Goal: Task Accomplishment & Management: Manage account settings

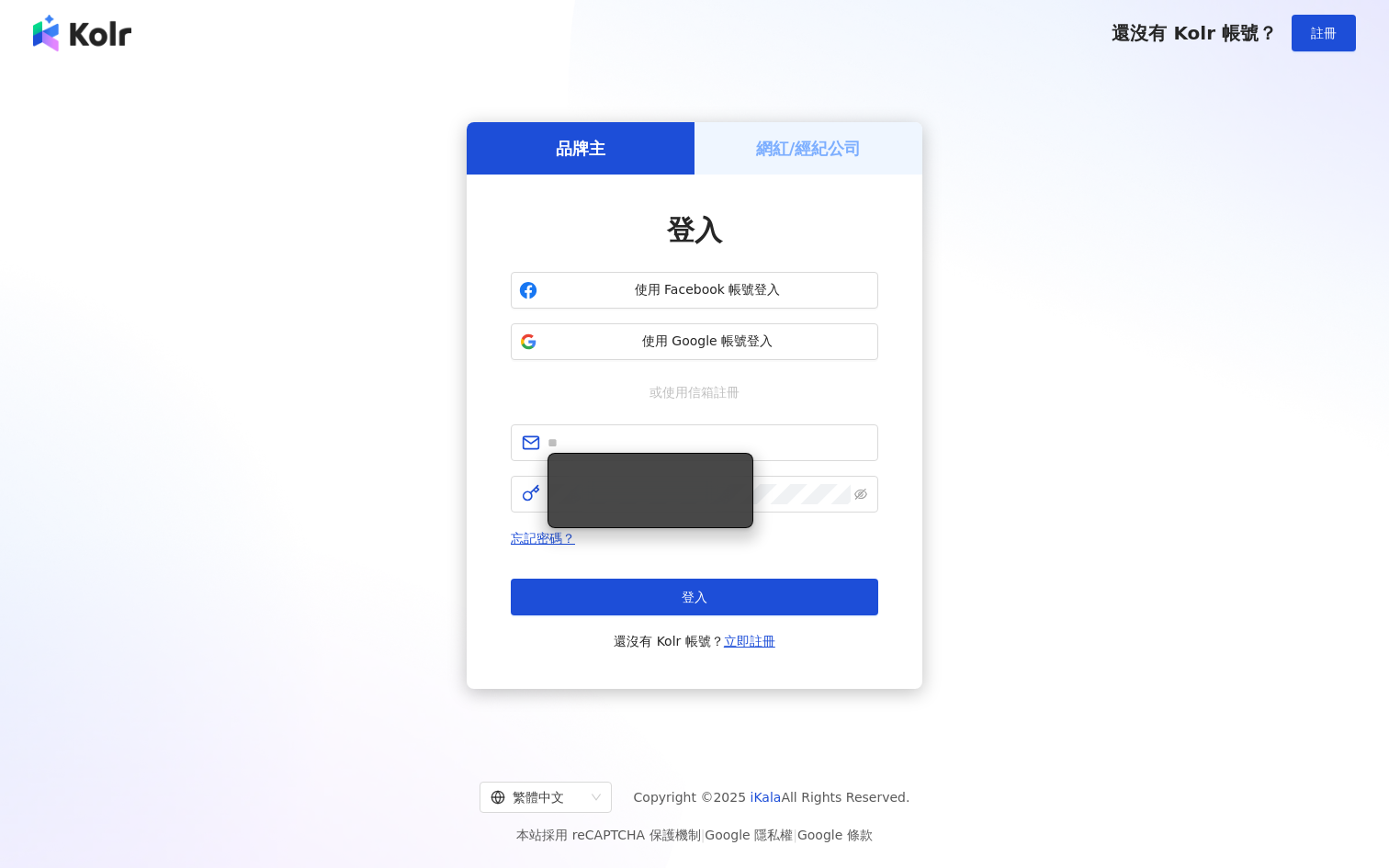
click at [750, 172] on div "網紅/經紀公司" at bounding box center [808, 148] width 228 height 53
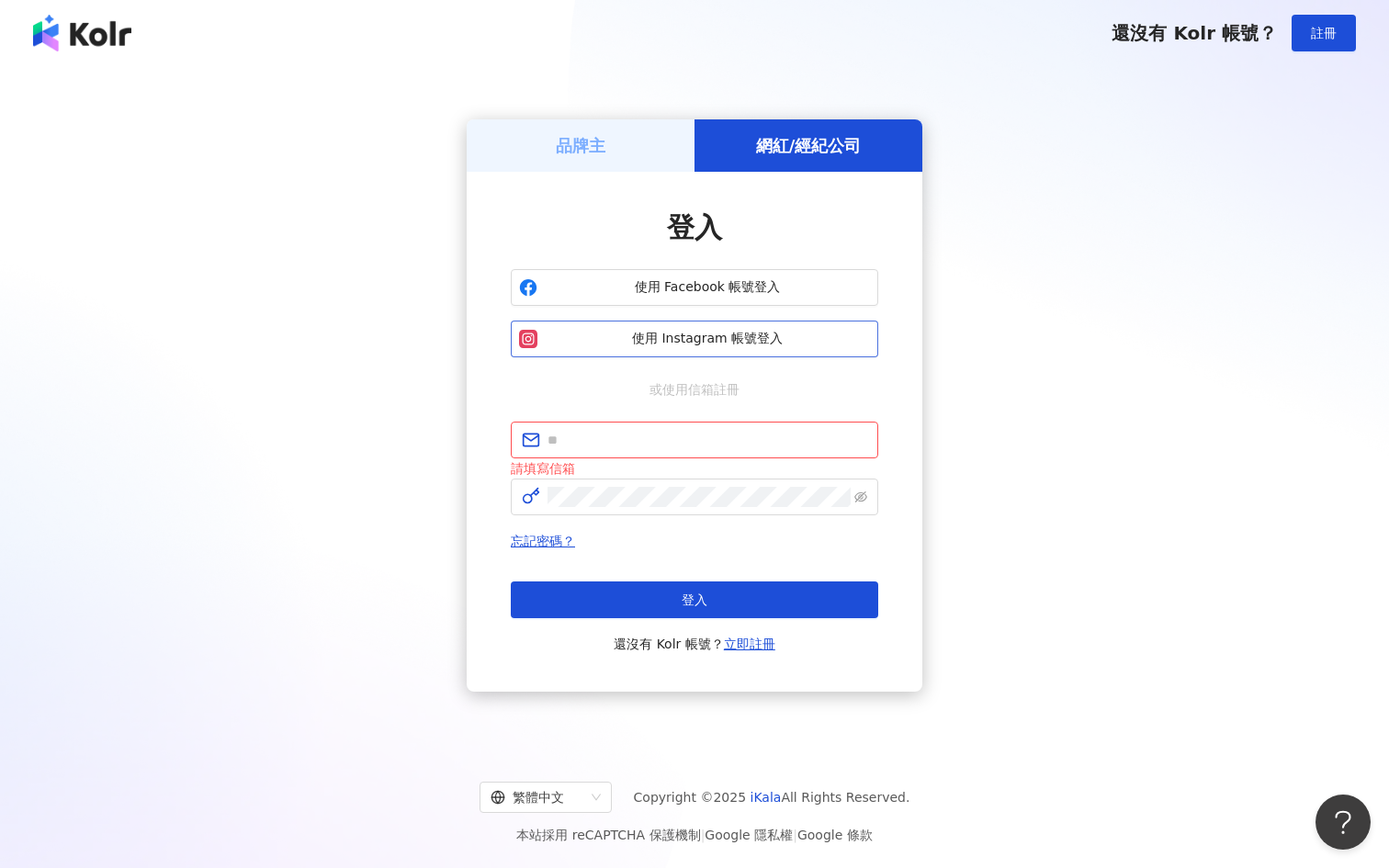
click at [680, 329] on button "使用 Instagram 帳號登入" at bounding box center [695, 339] width 368 height 36
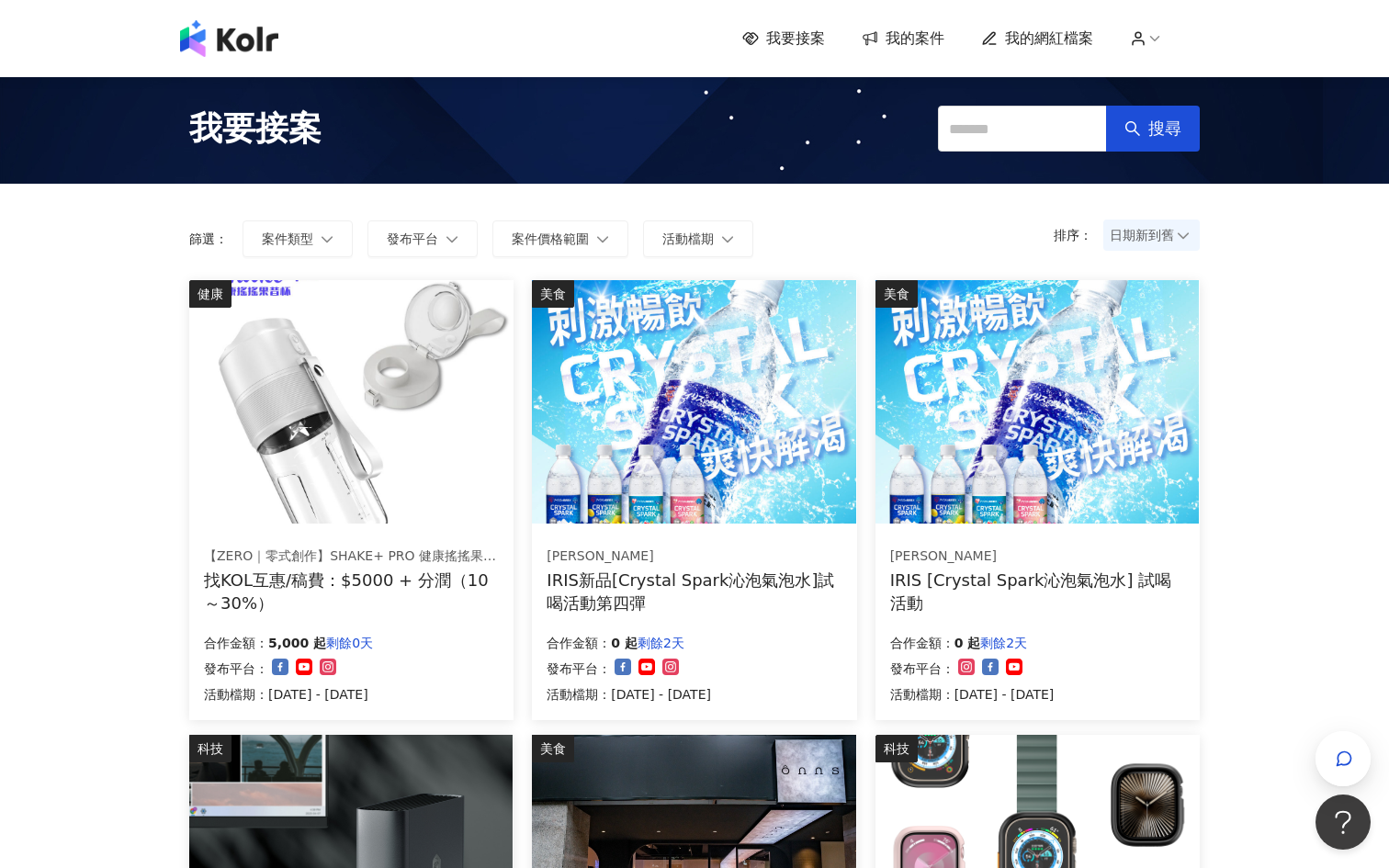
click at [1051, 49] on div "我要接案 我的案件 我的網紅檔案" at bounding box center [694, 38] width 1047 height 36
click at [1048, 41] on span "我的網紅檔案" at bounding box center [1049, 38] width 88 height 20
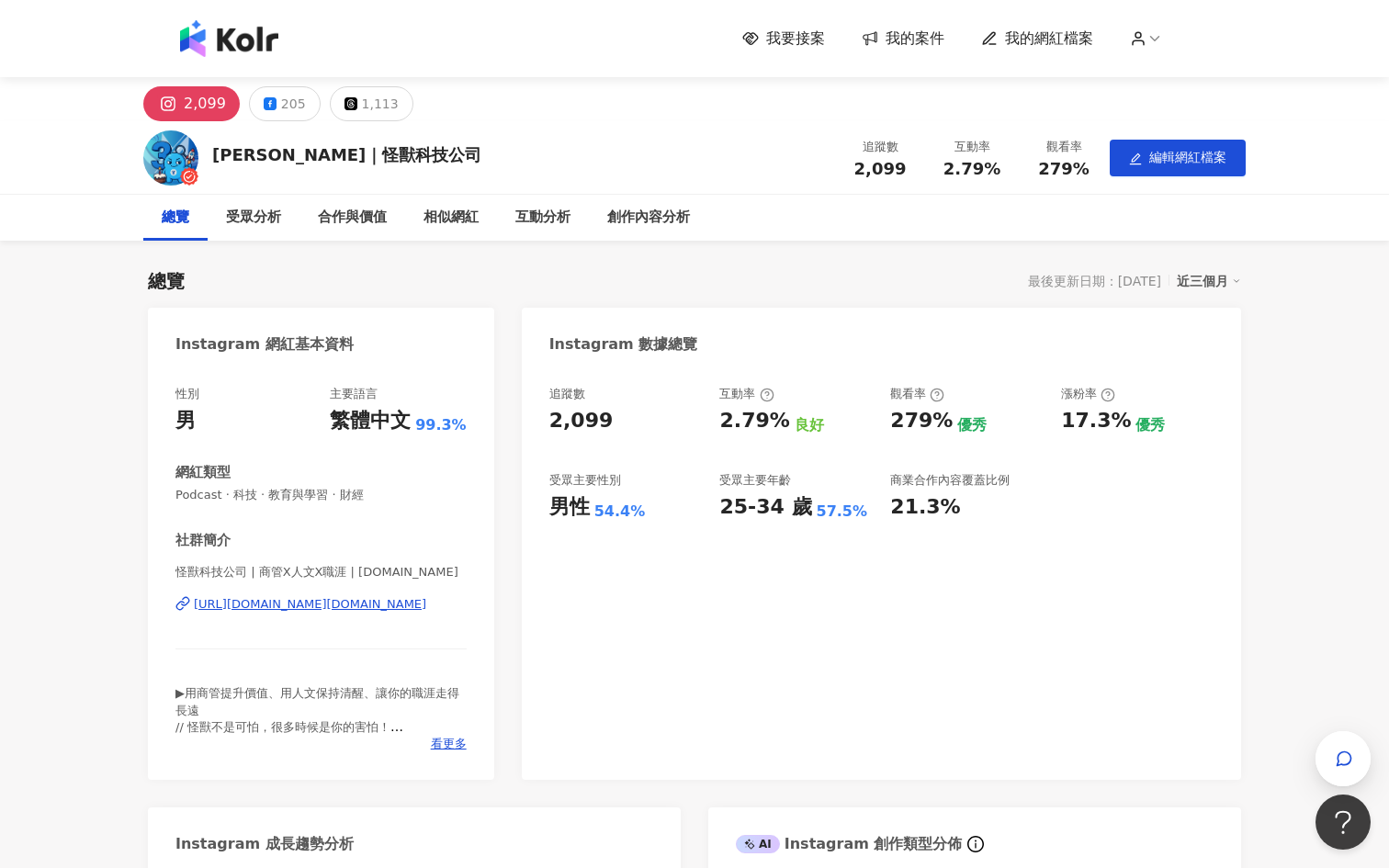
click at [1139, 175] on div "[PERSON_NAME]｜怪獸科技公司 追蹤數 2,099 互動率 2.79% 觀看率 279% 編輯網紅檔案" at bounding box center [694, 158] width 1176 height 73
click at [1138, 166] on icon "edit" at bounding box center [1134, 158] width 12 height 12
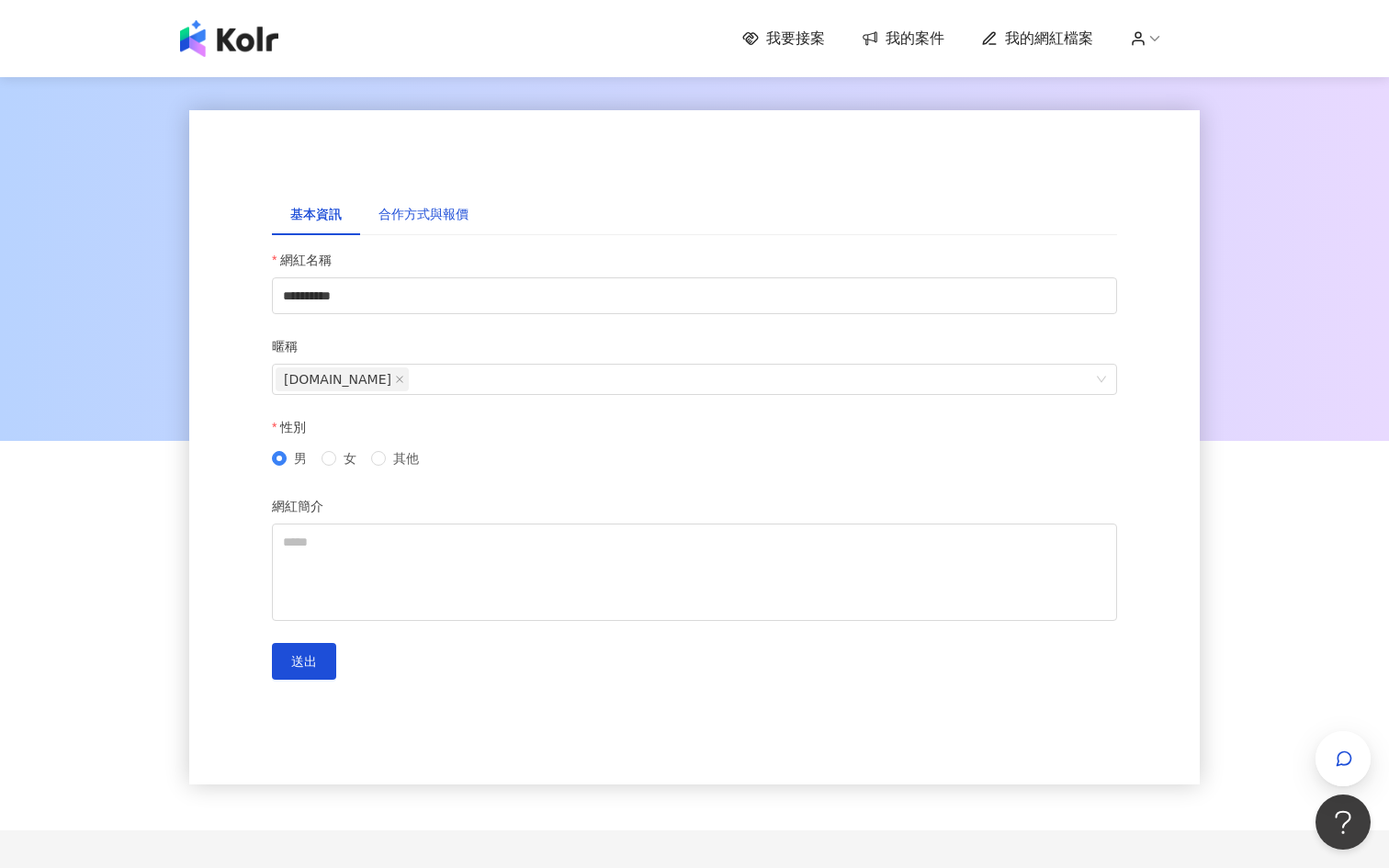
click at [442, 218] on div "合作方式與報價" at bounding box center [423, 213] width 90 height 20
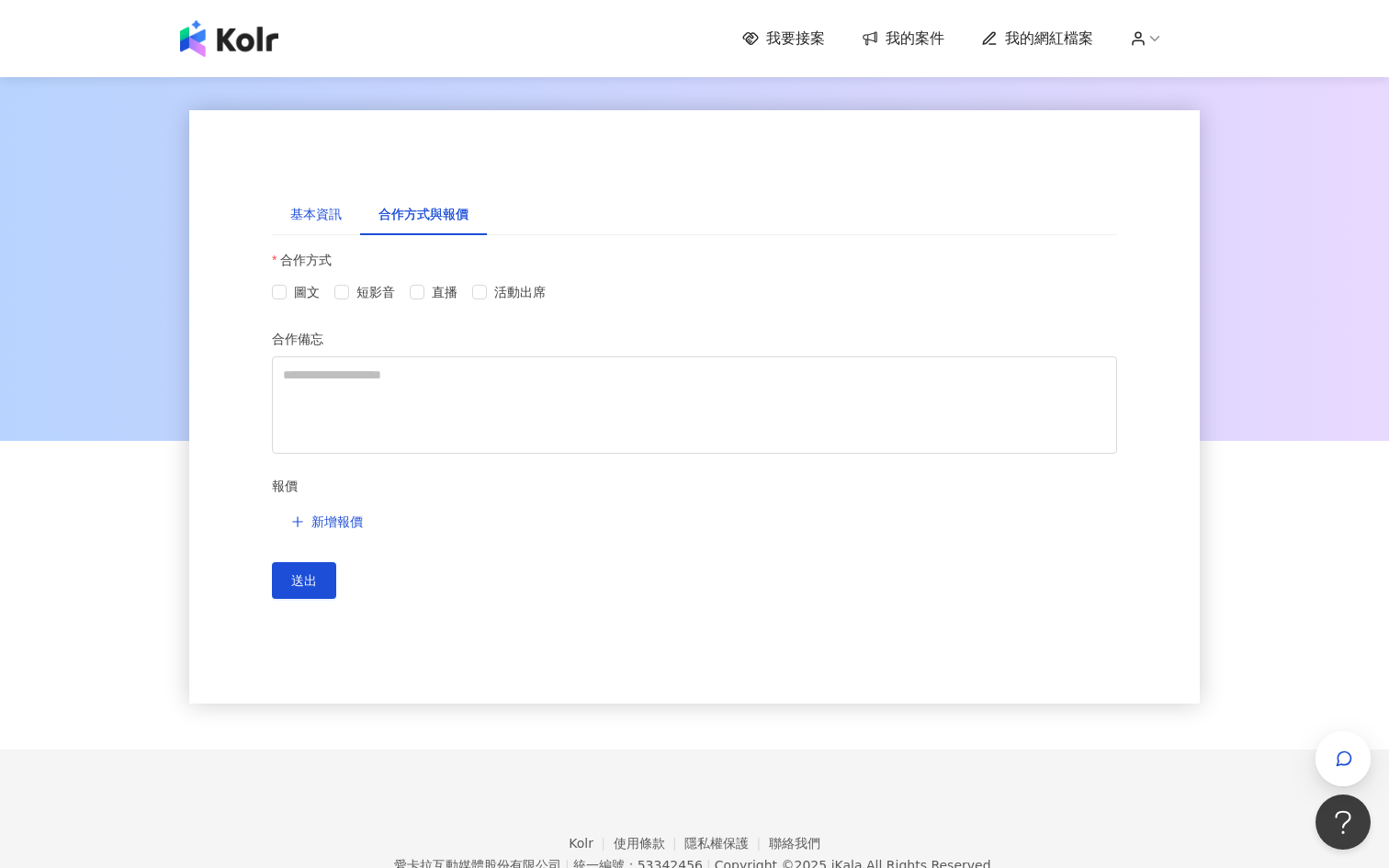
click at [325, 218] on div "基本資訊" at bounding box center [316, 213] width 52 height 20
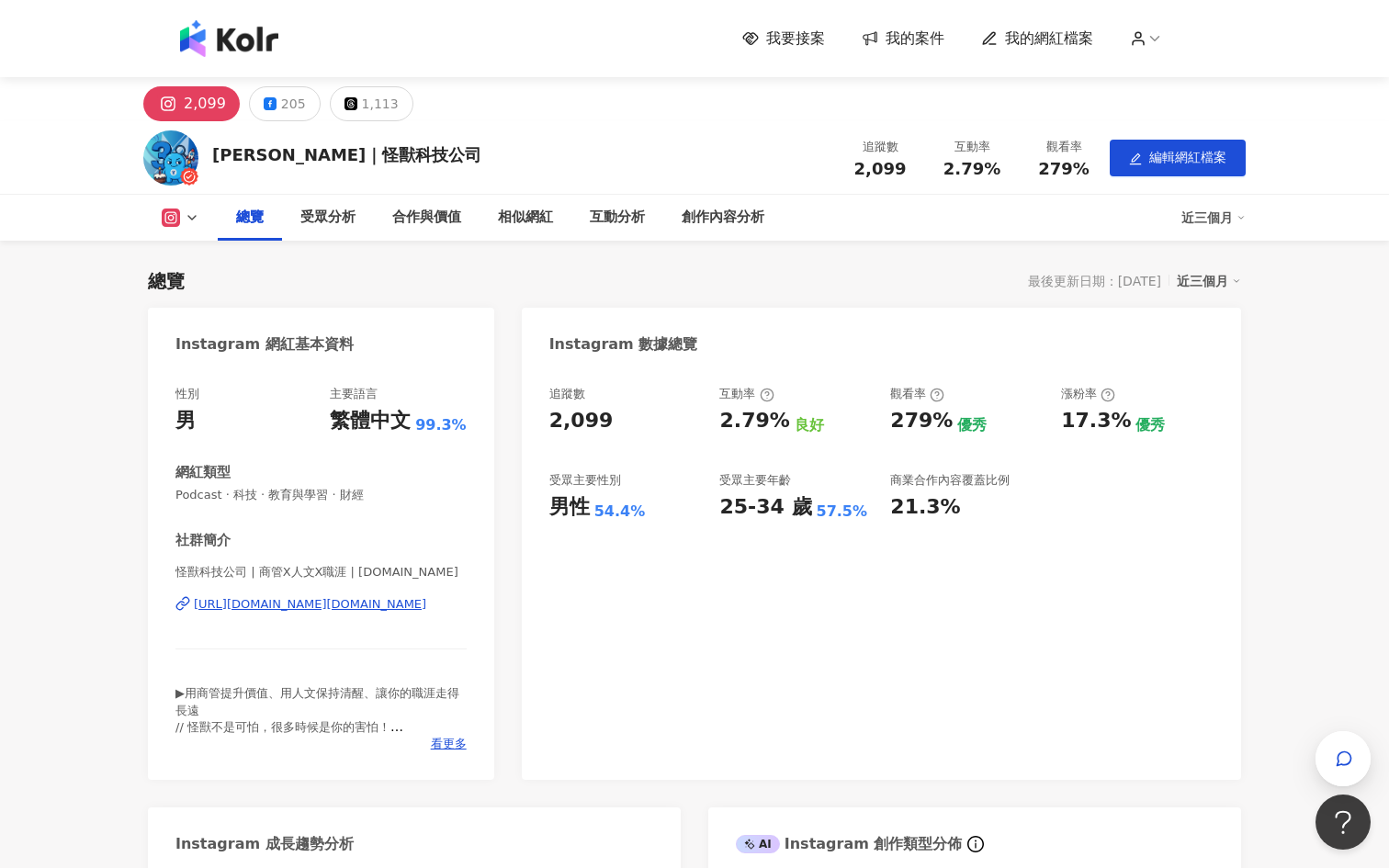
click at [1145, 39] on icon at bounding box center [1137, 38] width 16 height 16
click at [1178, 74] on link "帳戶設定" at bounding box center [1193, 72] width 52 height 14
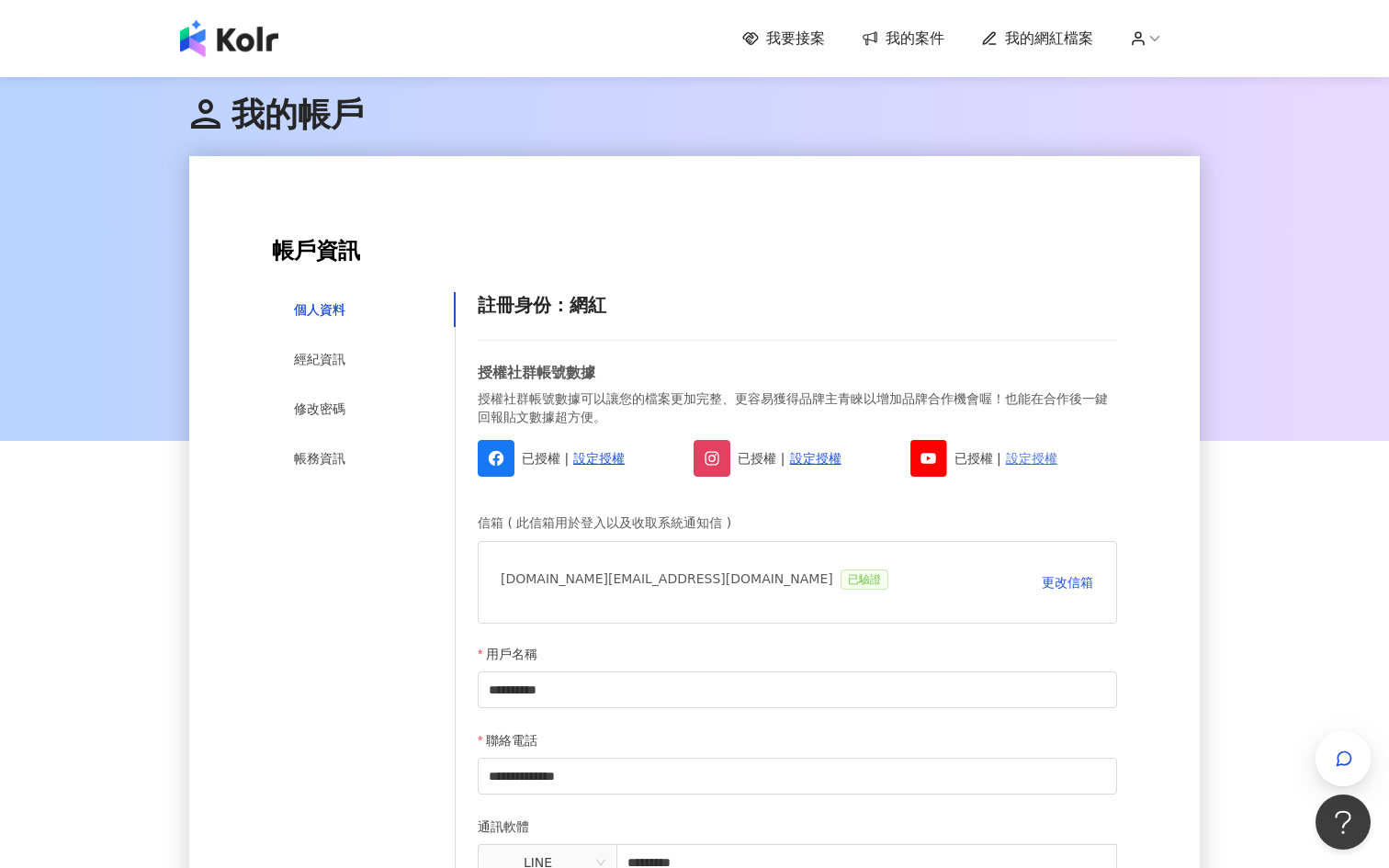
click at [1028, 456] on link "設定授權" at bounding box center [1032, 457] width 52 height 20
click at [348, 349] on div "經紀資訊" at bounding box center [364, 359] width 184 height 34
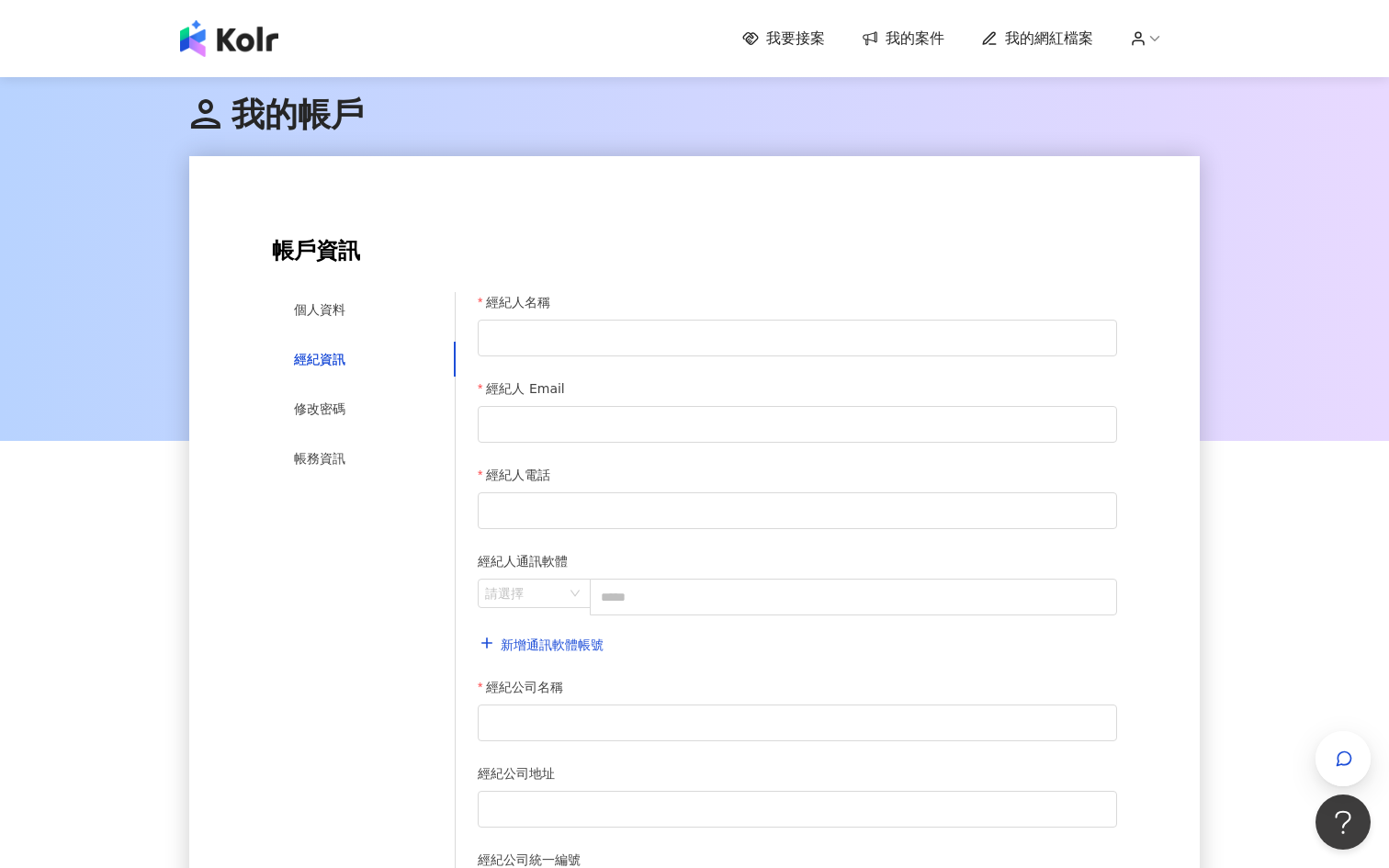
click at [1014, 41] on span "我的網紅檔案" at bounding box center [1049, 38] width 88 height 20
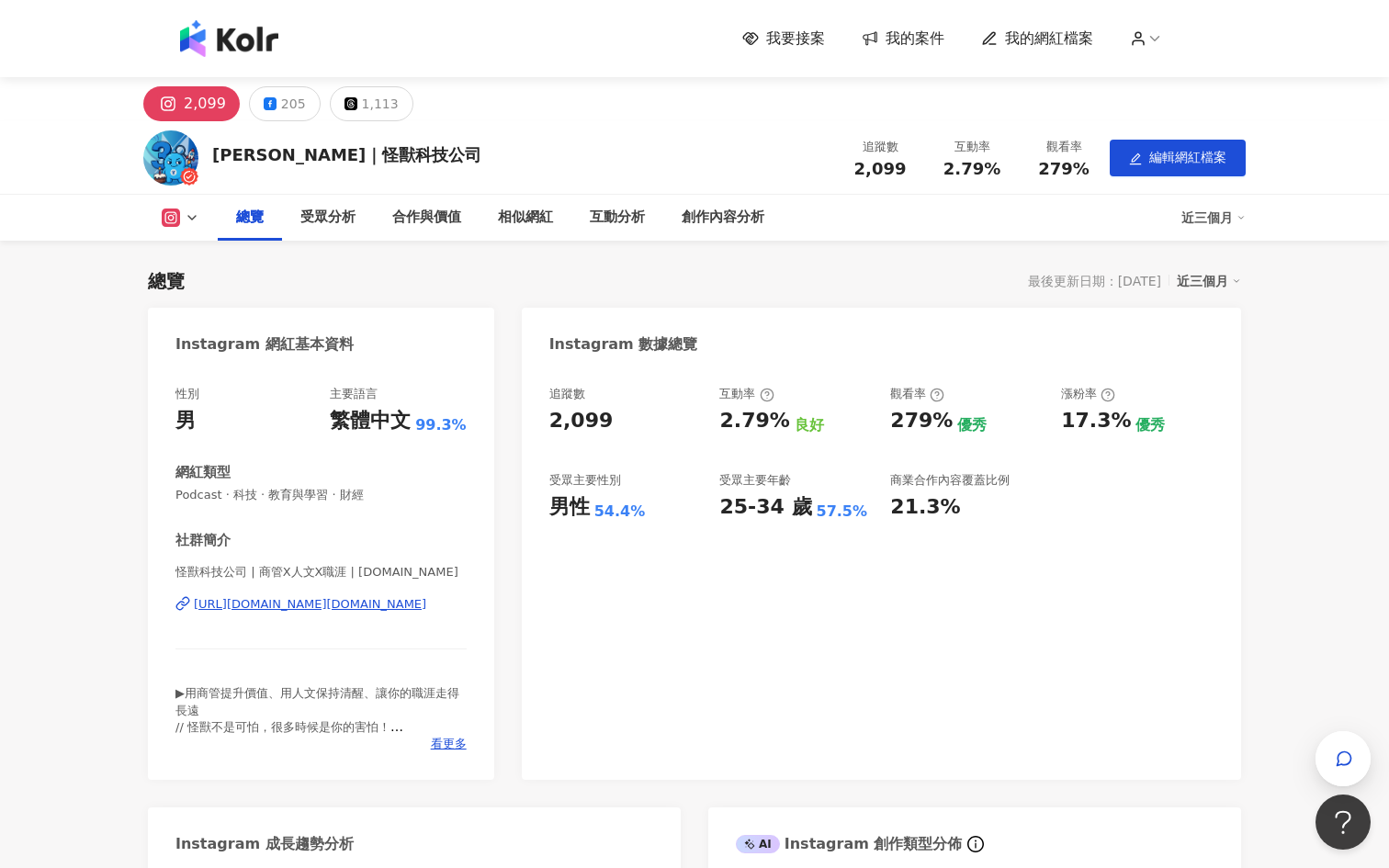
click at [177, 237] on div "總覽 受眾分析 合作與價值 相似網紅 互動分析 創作內容分析 近三個月" at bounding box center [695, 217] width 1103 height 46
click at [171, 219] on rect at bounding box center [171, 218] width 14 height 13
click at [620, 307] on div "Instagram 數據總覽" at bounding box center [881, 337] width 719 height 59
click at [291, 147] on div "[PERSON_NAME]｜怪獸科技公司" at bounding box center [347, 155] width 269 height 23
click at [330, 108] on button "1,113" at bounding box center [371, 103] width 83 height 34
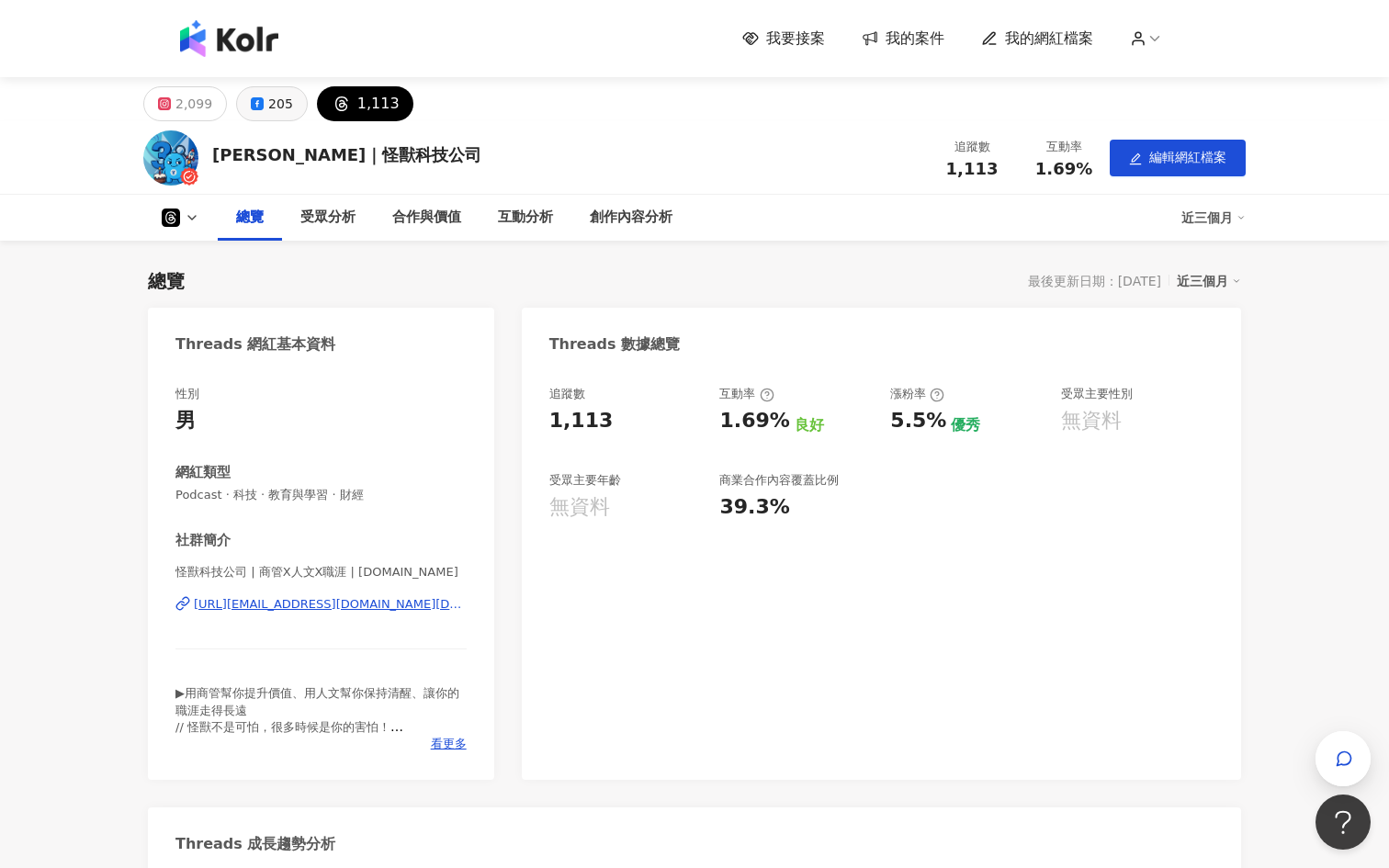
click at [283, 102] on div "205" at bounding box center [280, 103] width 25 height 26
